Goal: Information Seeking & Learning: Learn about a topic

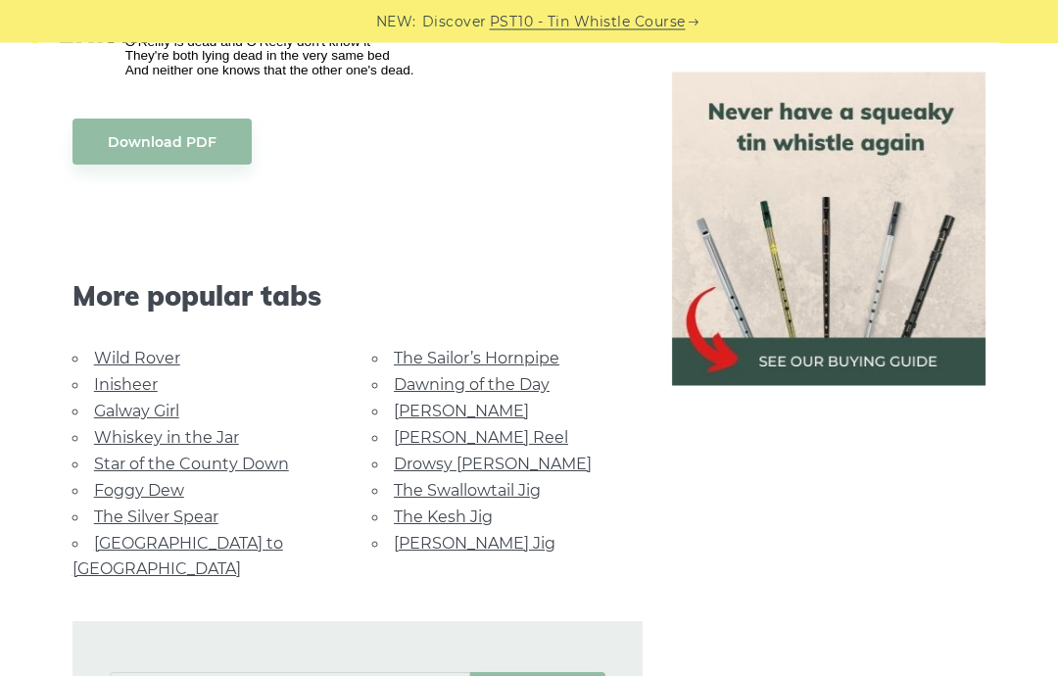
scroll to position [1809, 0]
click at [137, 362] on link "Wild Rover" at bounding box center [137, 358] width 86 height 19
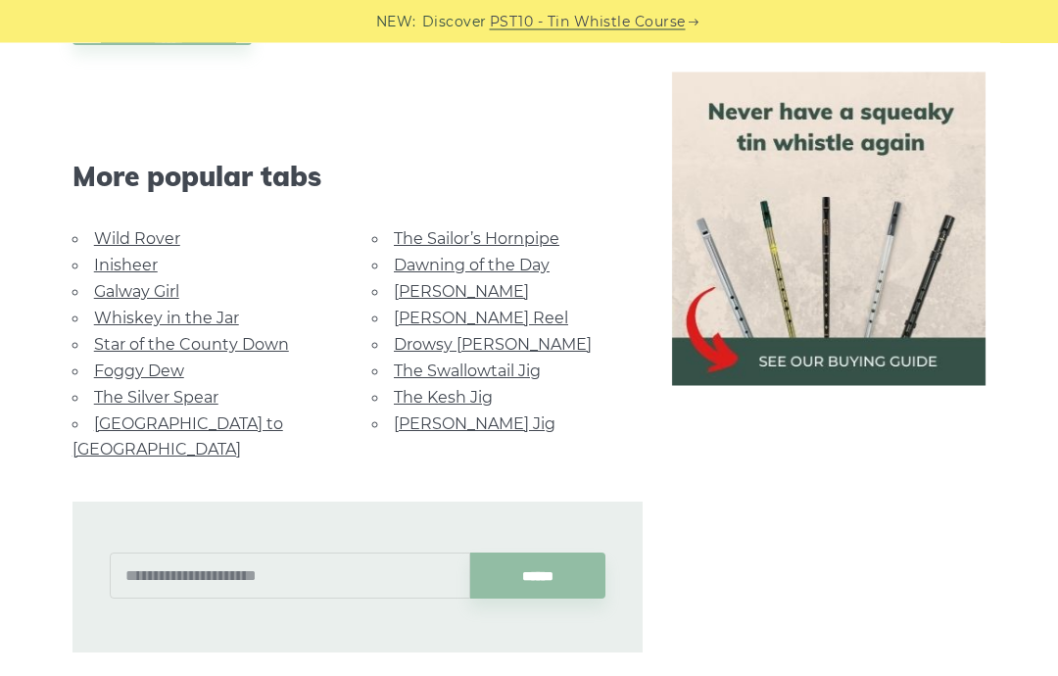
scroll to position [1929, 0]
click at [137, 370] on link "Foggy Dew" at bounding box center [139, 370] width 90 height 19
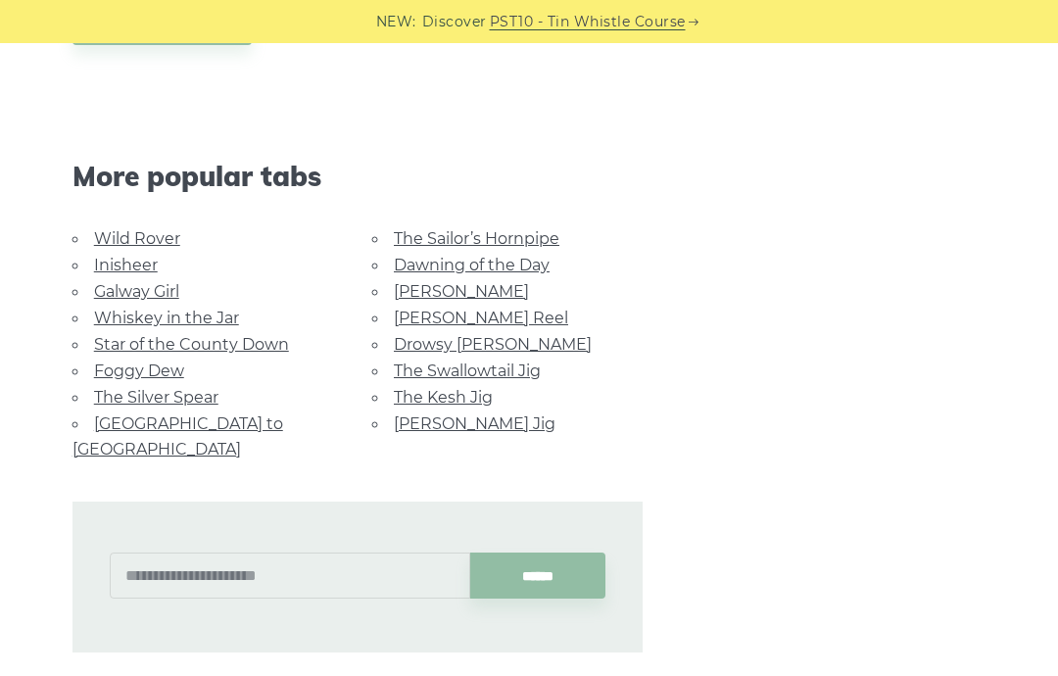
scroll to position [2007, 0]
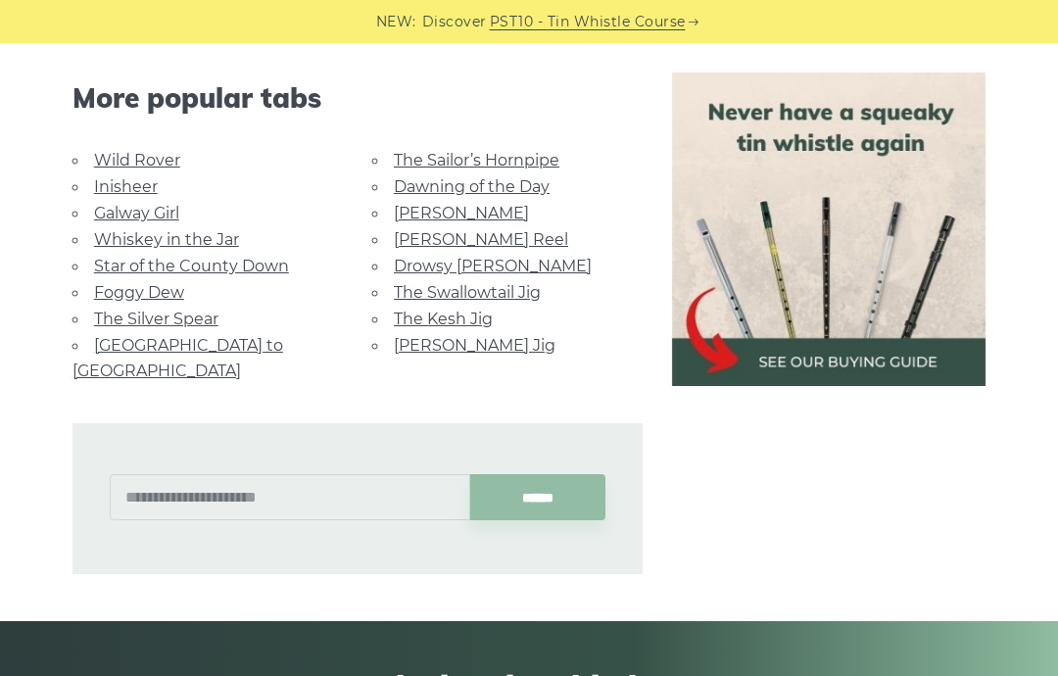
click at [482, 166] on link "The Sailor’s Hornpipe" at bounding box center [477, 160] width 166 height 19
click at [435, 237] on link "[PERSON_NAME] Reel" at bounding box center [481, 239] width 174 height 19
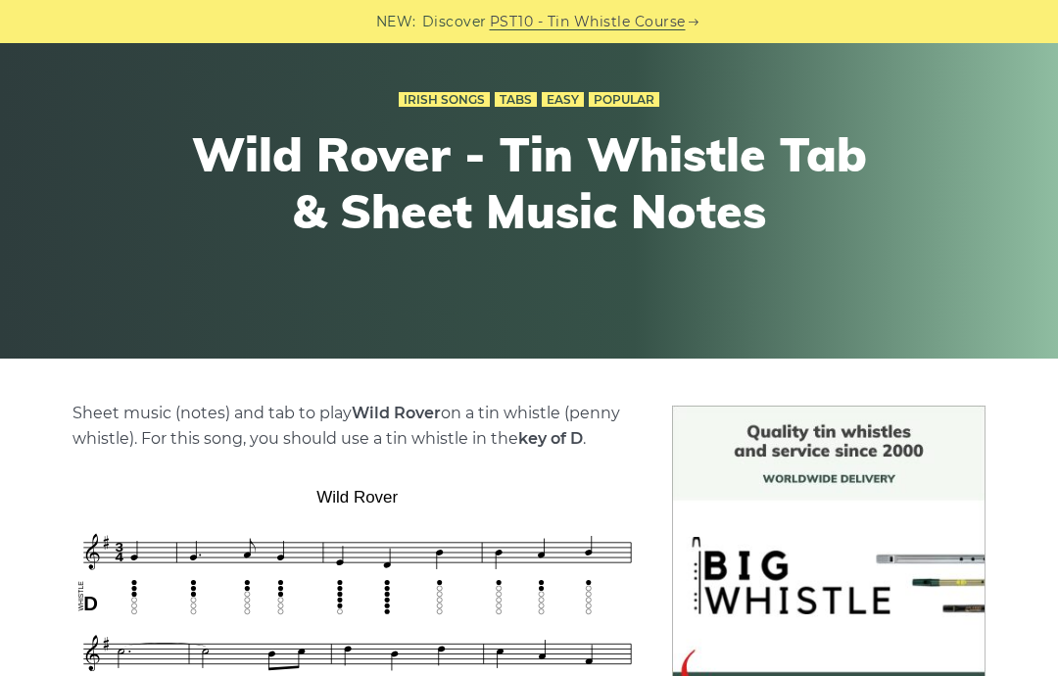
scroll to position [154, 0]
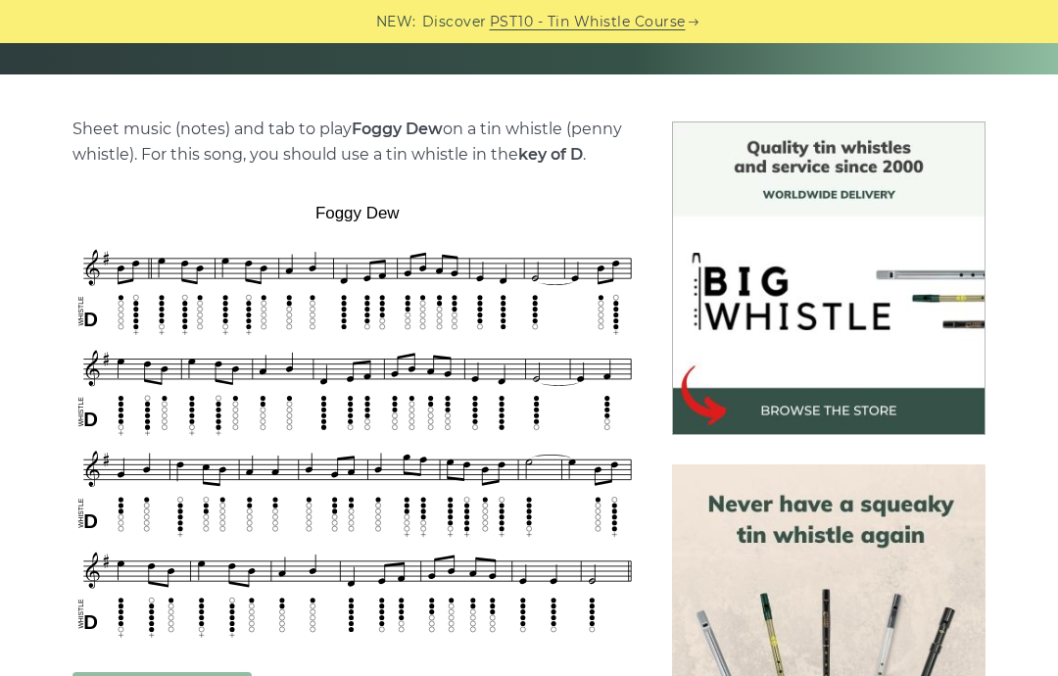
scroll to position [439, 0]
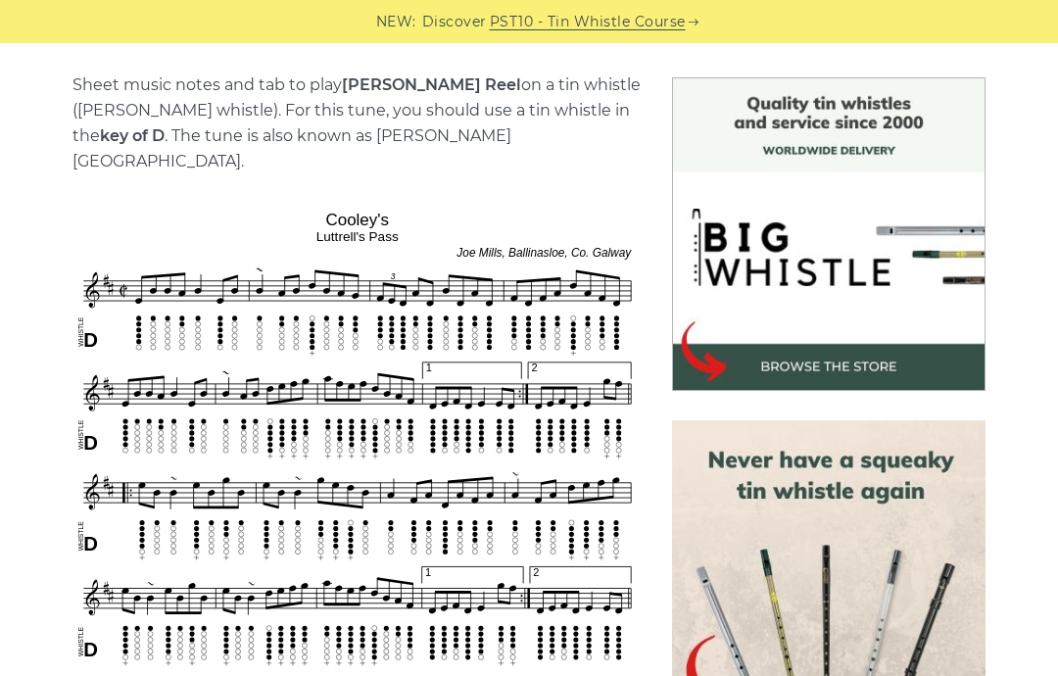
scroll to position [562, 0]
